Goal: Task Accomplishment & Management: Manage account settings

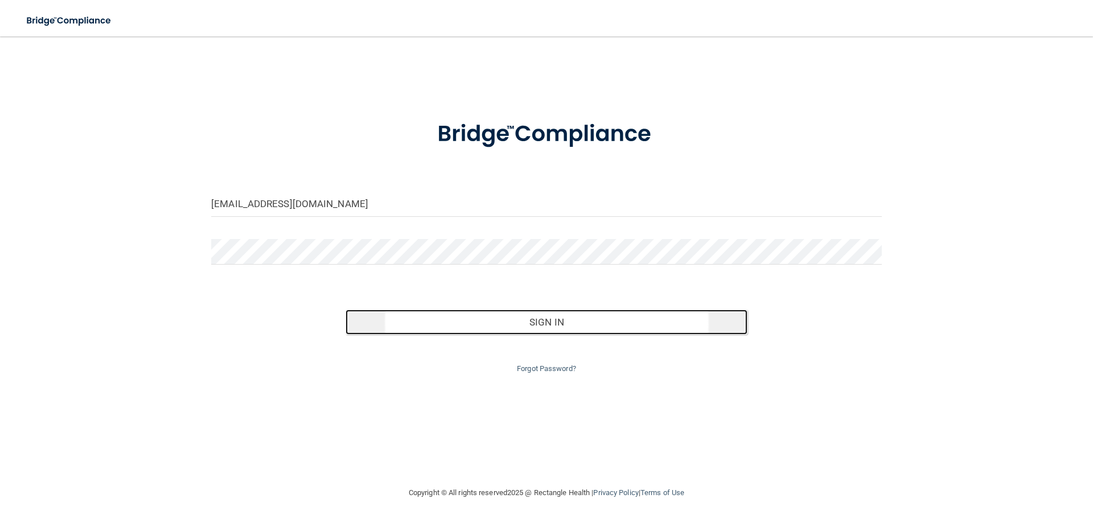
click at [593, 324] on button "Sign In" at bounding box center [547, 322] width 403 height 25
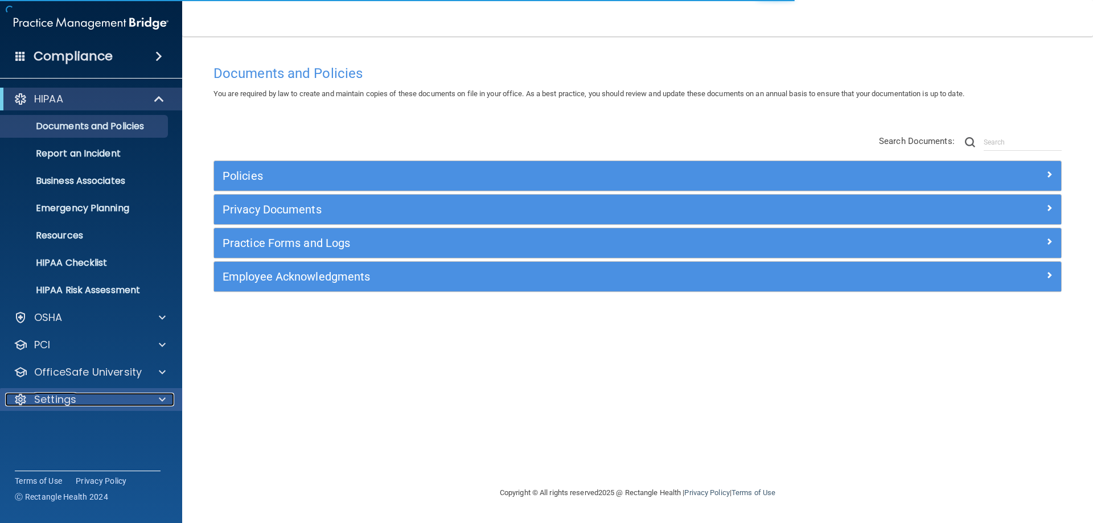
click at [54, 403] on p "Settings" at bounding box center [55, 400] width 42 height 14
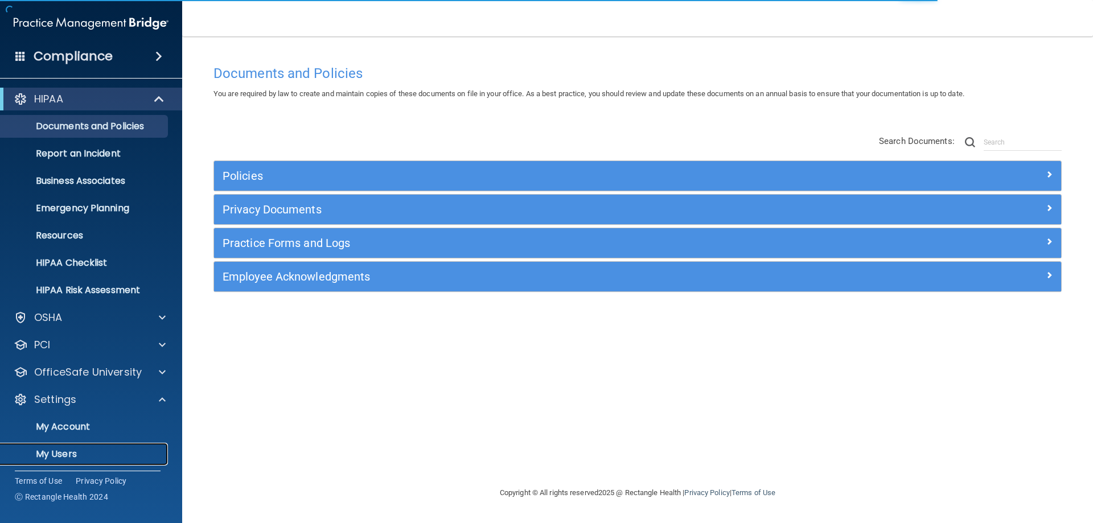
click at [97, 457] on p "My Users" at bounding box center [84, 454] width 155 height 11
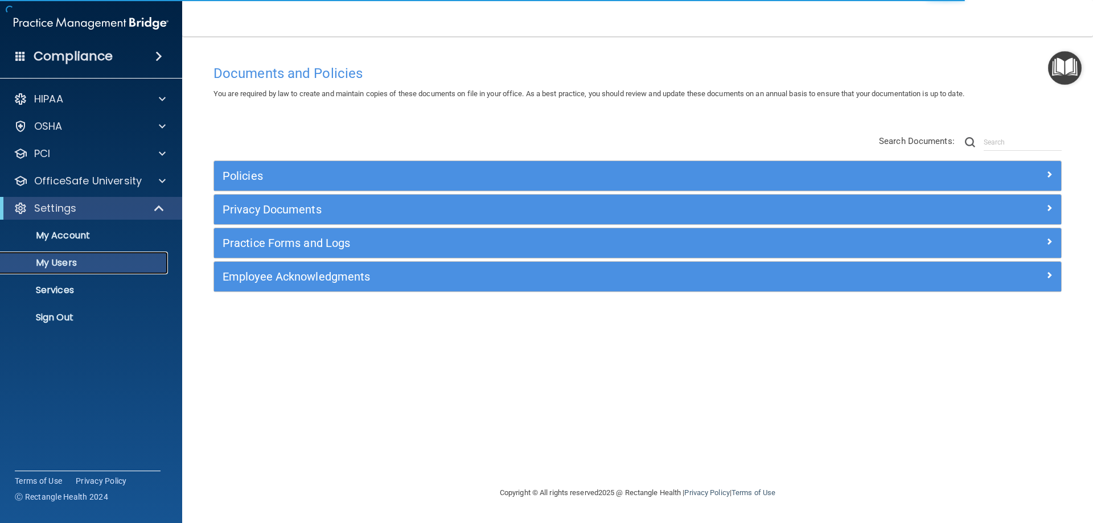
select select "20"
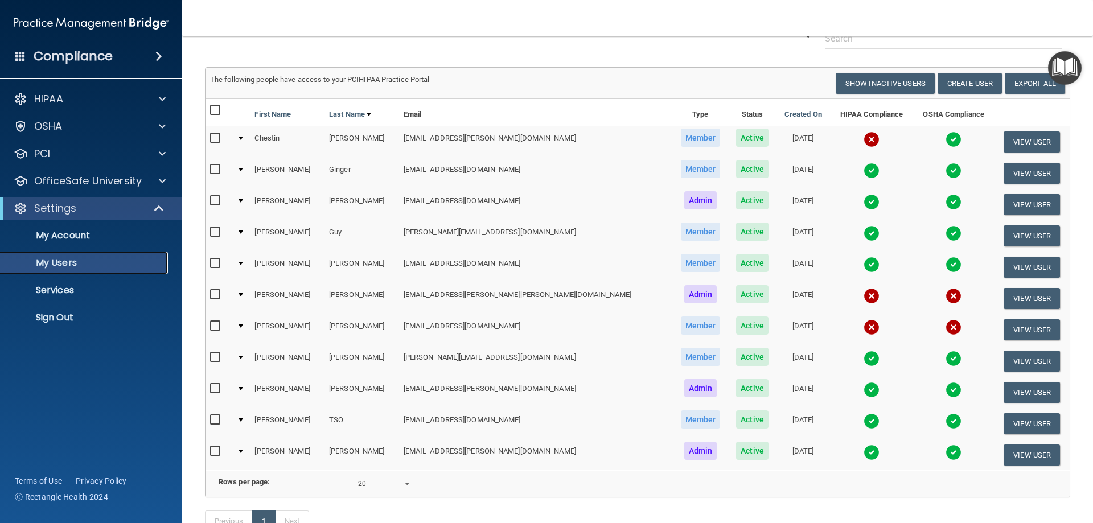
scroll to position [114, 0]
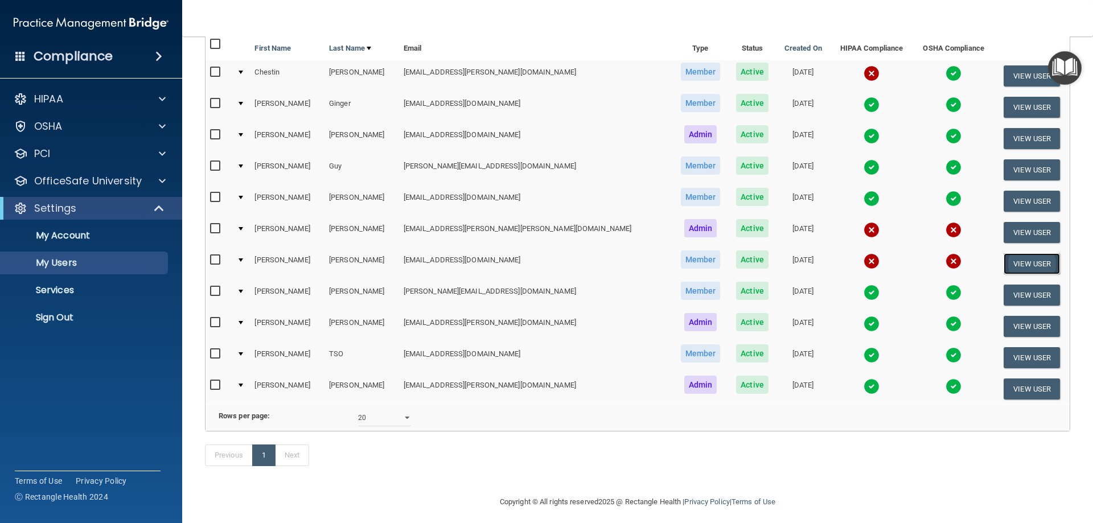
click at [1027, 268] on button "View User" at bounding box center [1032, 263] width 56 height 21
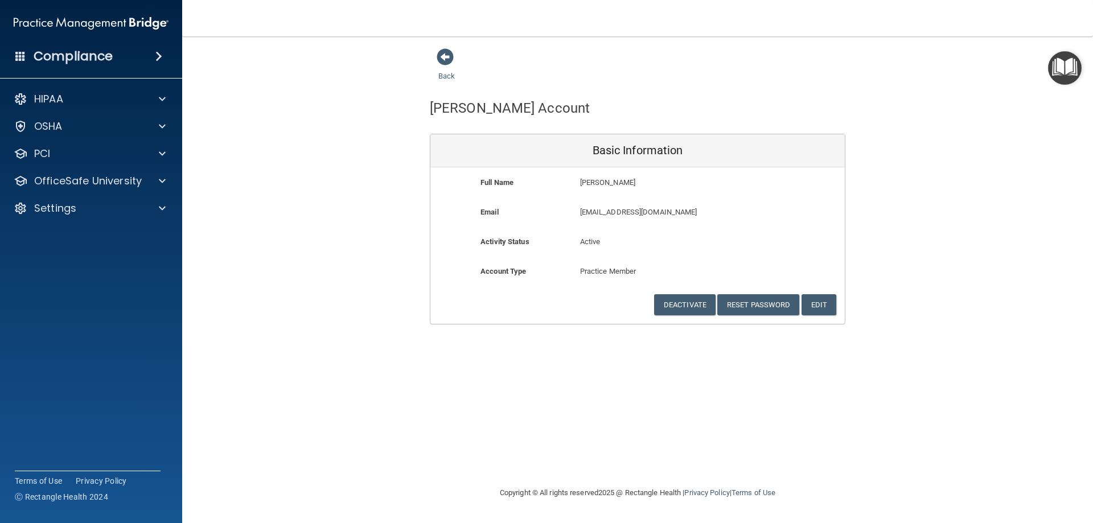
click at [670, 255] on div "Active" at bounding box center [638, 245] width 133 height 21
click at [447, 58] on span at bounding box center [445, 56] width 17 height 17
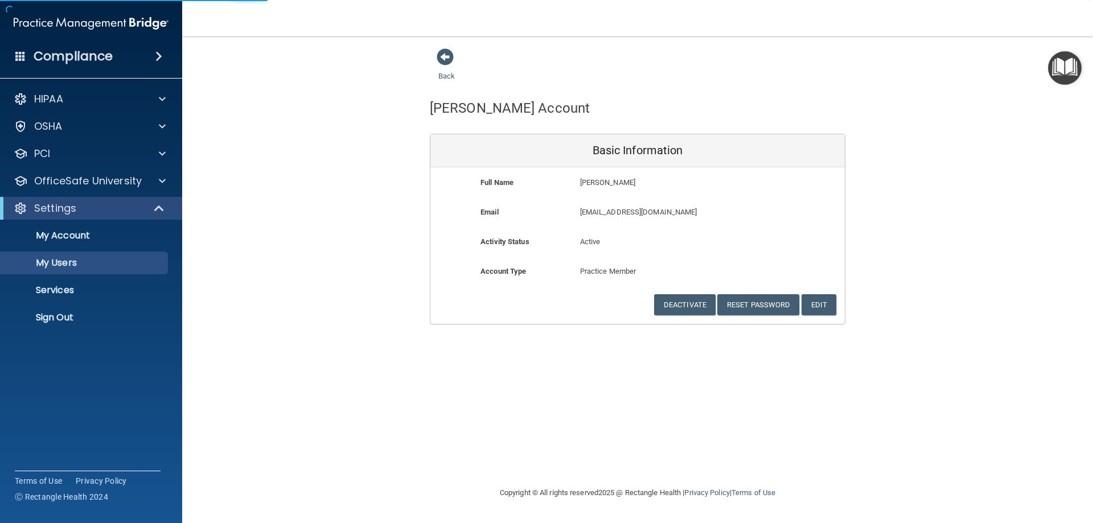
select select "20"
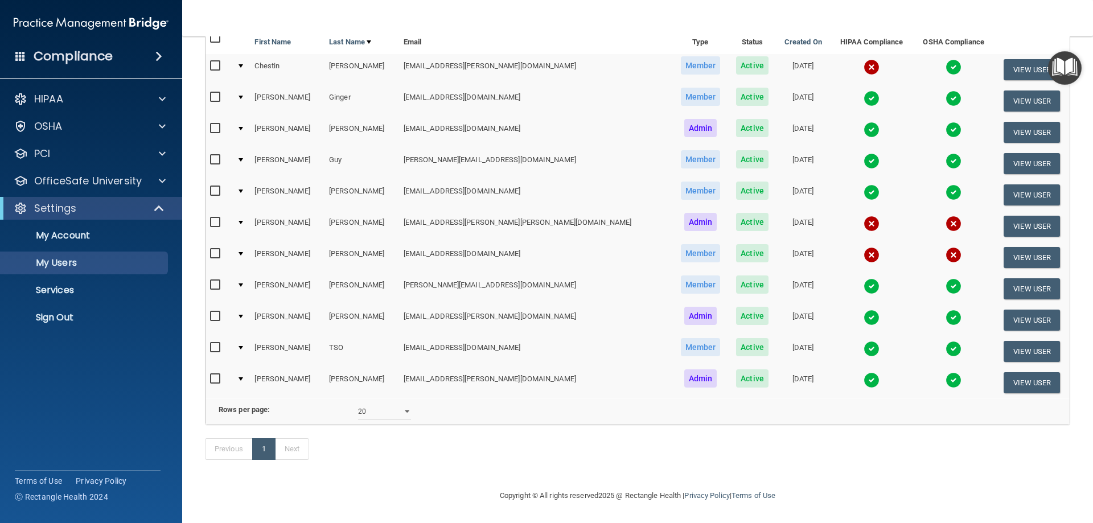
scroll to position [137, 0]
click at [68, 239] on p "My Account" at bounding box center [84, 235] width 155 height 11
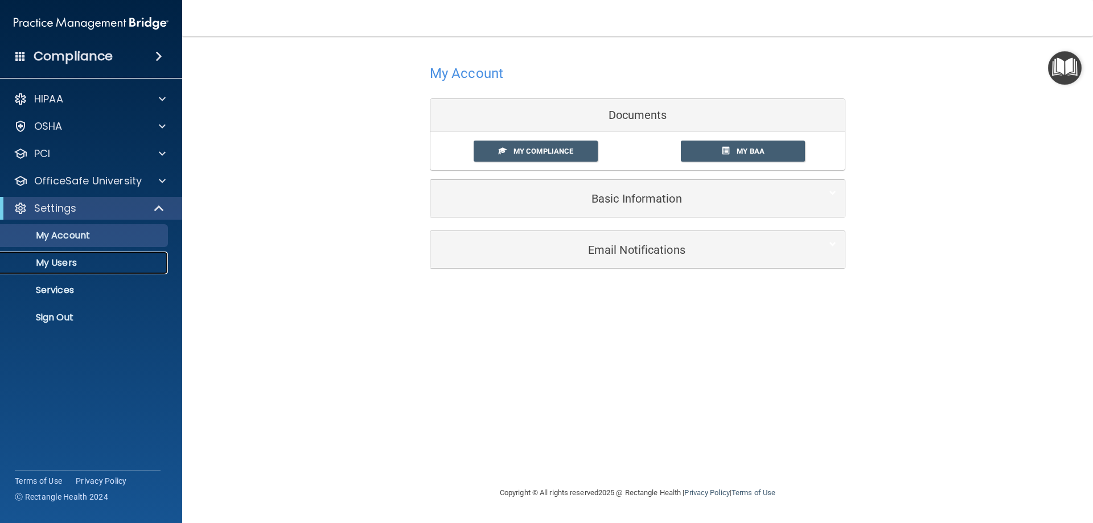
click at [47, 261] on p "My Users" at bounding box center [84, 262] width 155 height 11
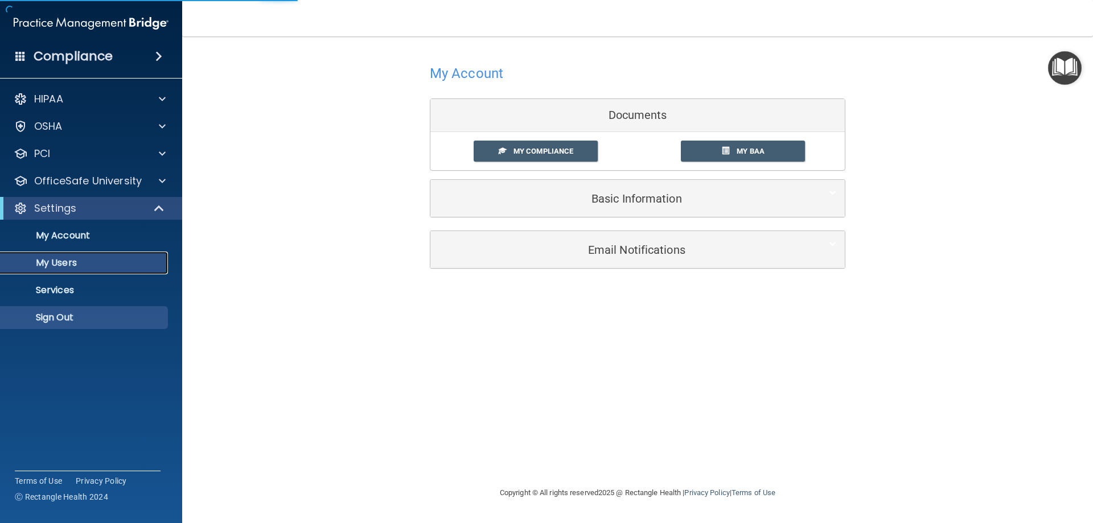
select select "20"
